Goal: Navigation & Orientation: Find specific page/section

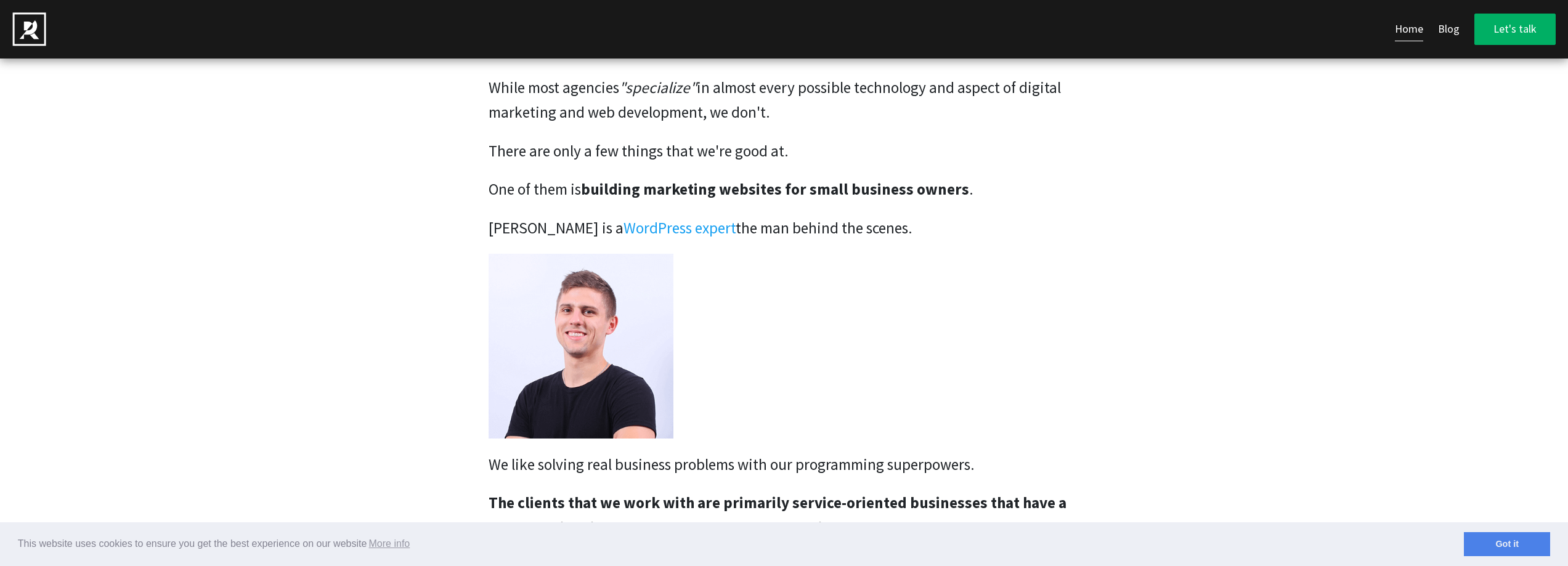
scroll to position [2507, 0]
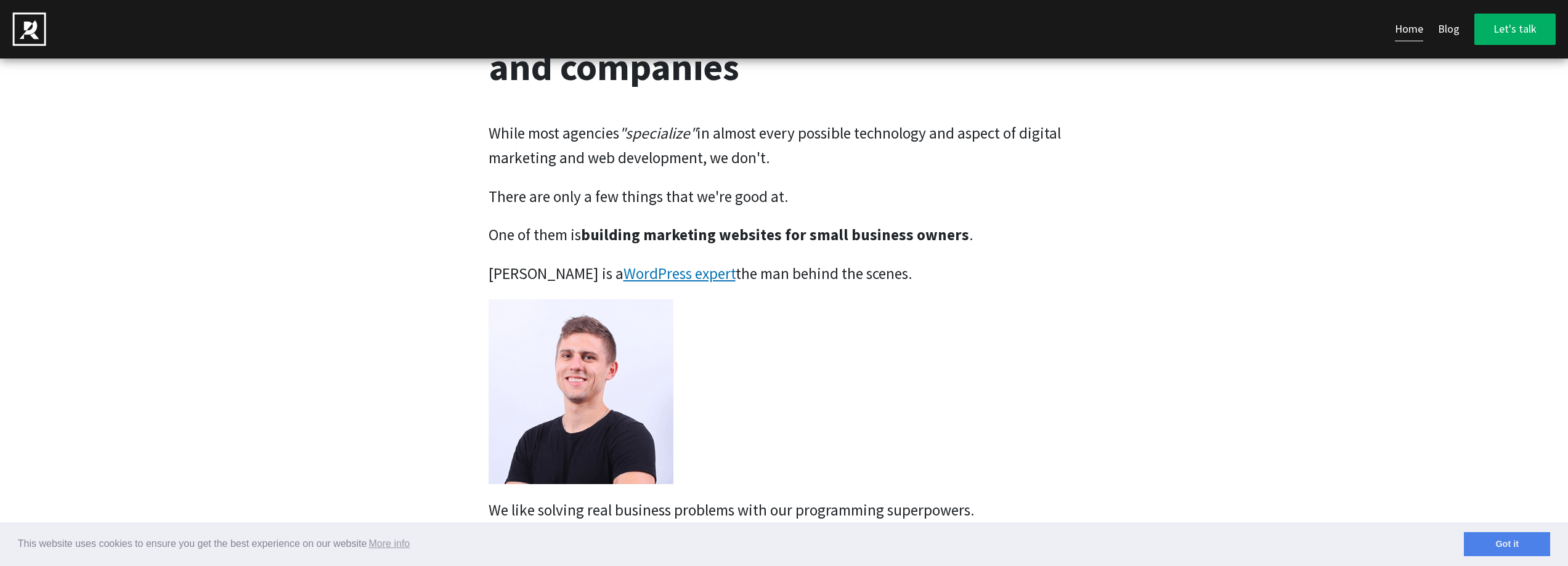
click at [695, 278] on link "WordPress expert" at bounding box center [679, 274] width 112 height 20
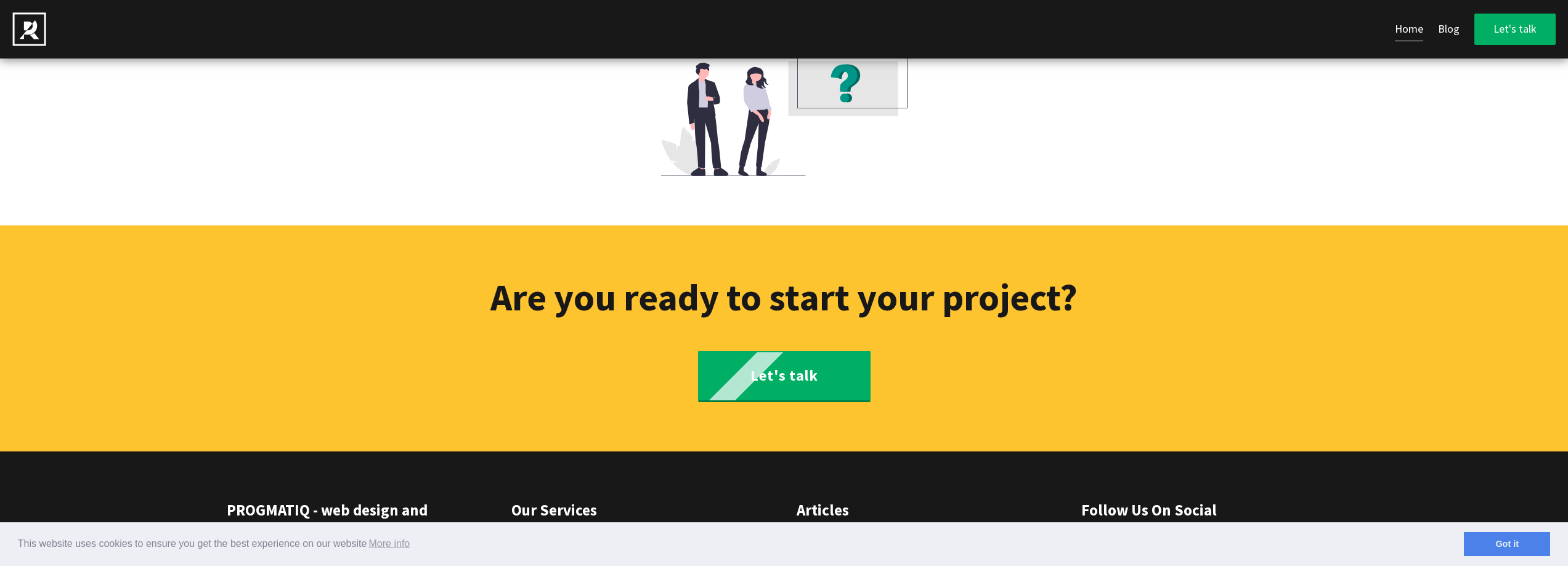
scroll to position [8236, 0]
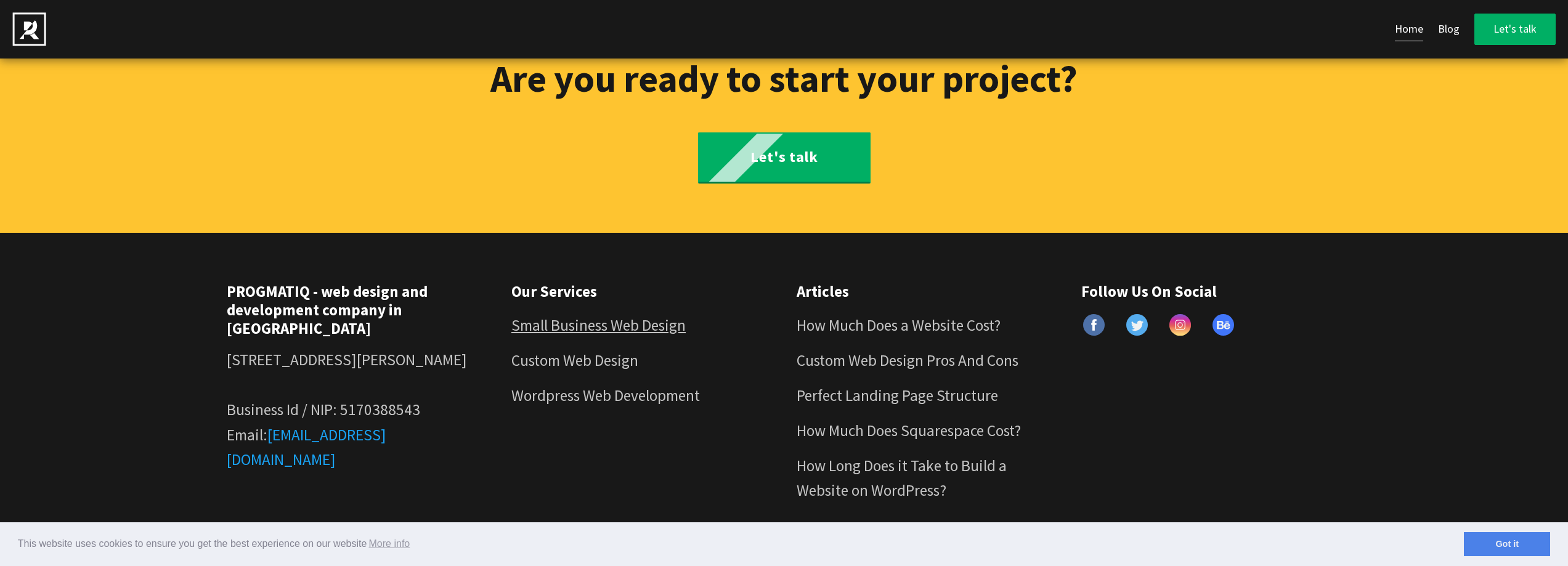
click at [686, 326] on link "Small Business Web Design" at bounding box center [598, 325] width 174 height 20
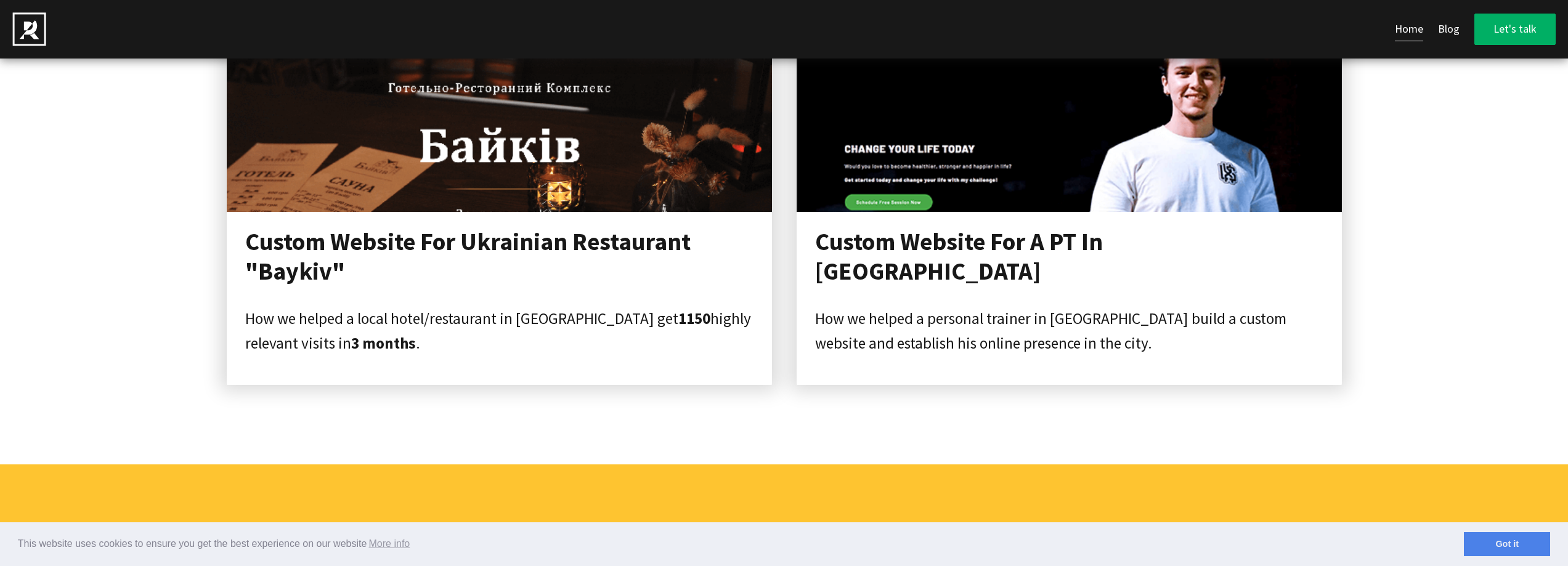
scroll to position [5545, 0]
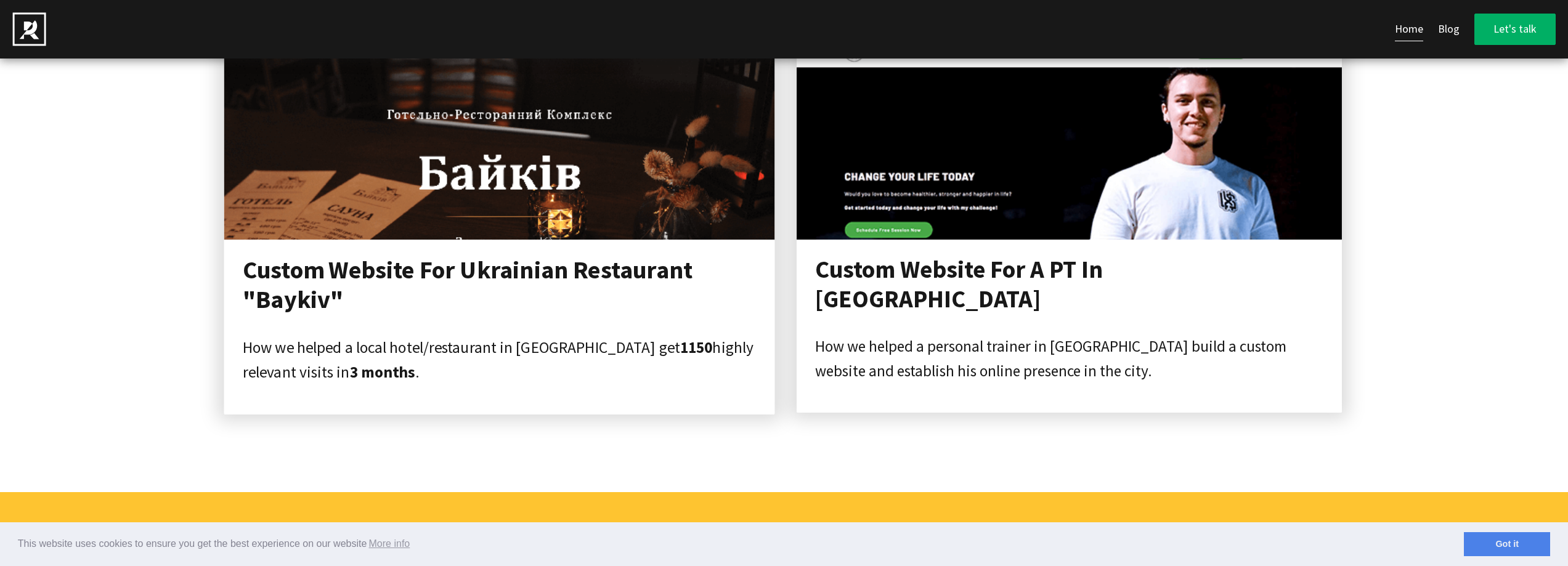
click at [579, 214] on div at bounding box center [499, 137] width 551 height 205
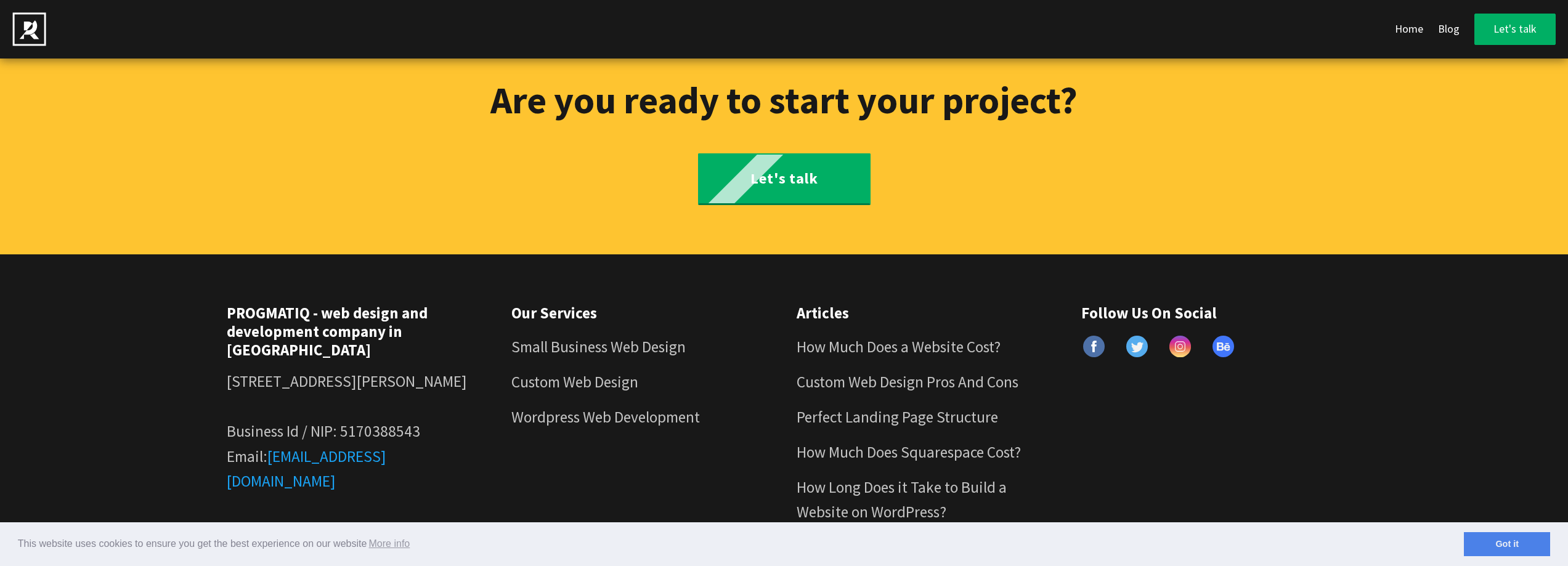
scroll to position [5228, 0]
